Goal: Task Accomplishment & Management: Use online tool/utility

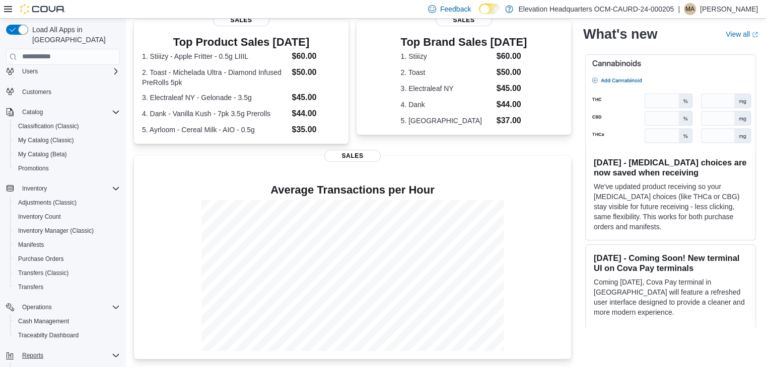
scroll to position [50, 0]
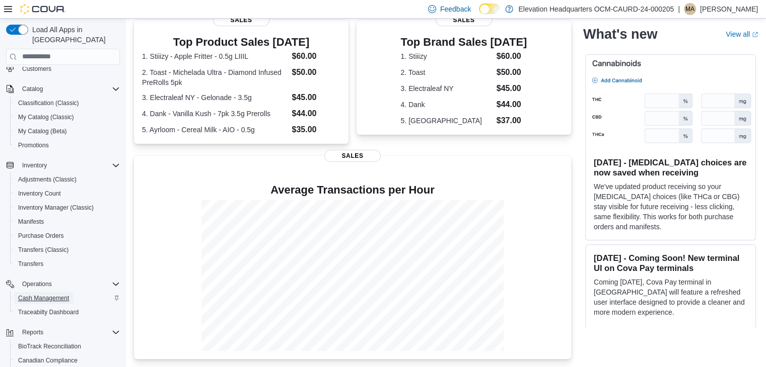
click at [65, 292] on span "Cash Management" at bounding box center [43, 298] width 51 height 12
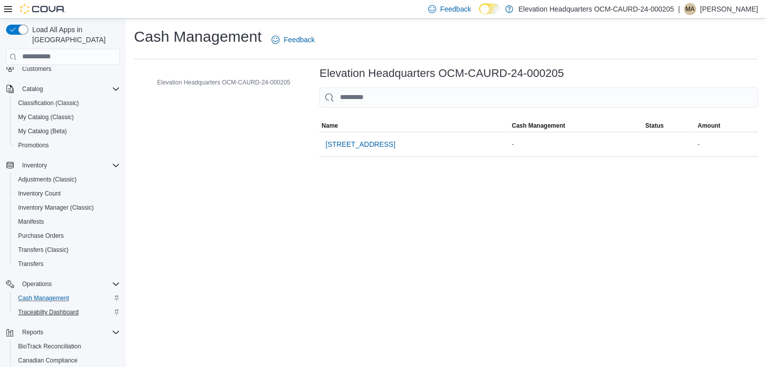
scroll to position [50, 0]
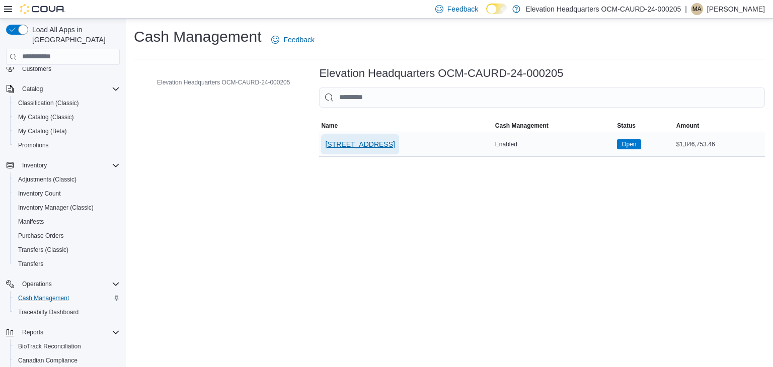
click at [358, 141] on span "[STREET_ADDRESS]" at bounding box center [359, 144] width 69 height 10
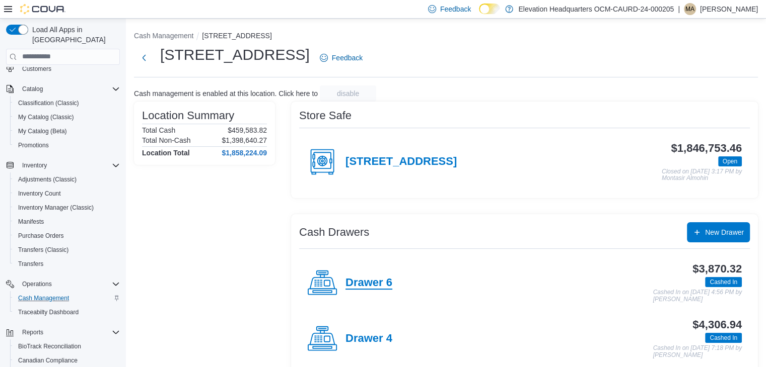
scroll to position [101, 0]
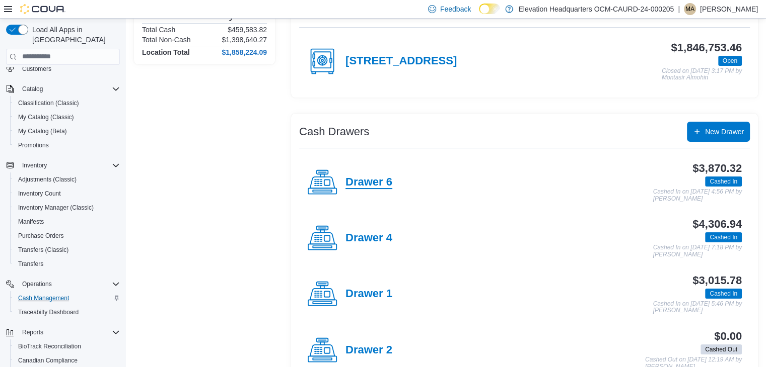
click at [374, 180] on h4 "Drawer 6" at bounding box center [368, 182] width 47 height 13
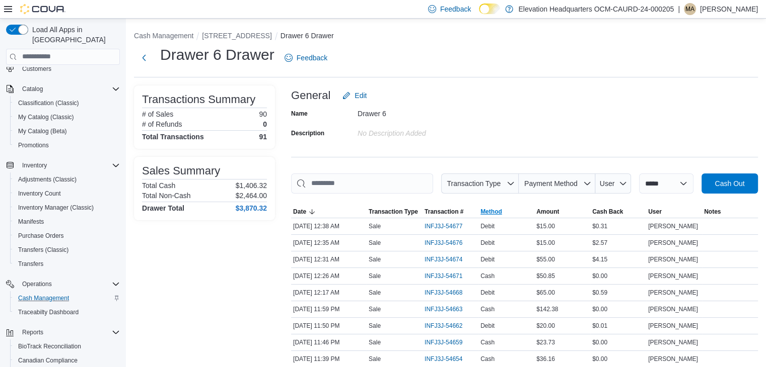
click at [487, 211] on span "Method" at bounding box center [491, 212] width 22 height 8
click at [495, 210] on span "Method" at bounding box center [491, 212] width 22 height 8
click at [491, 213] on span "Method" at bounding box center [491, 212] width 22 height 8
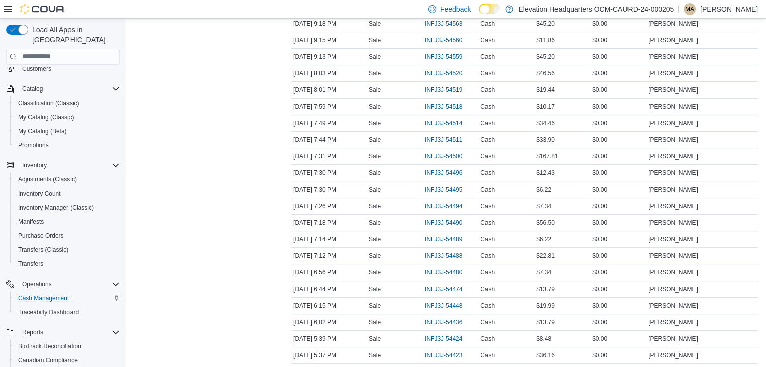
scroll to position [537, 0]
click at [573, 182] on div "$6.22" at bounding box center [562, 188] width 56 height 12
